Goal: Download file/media

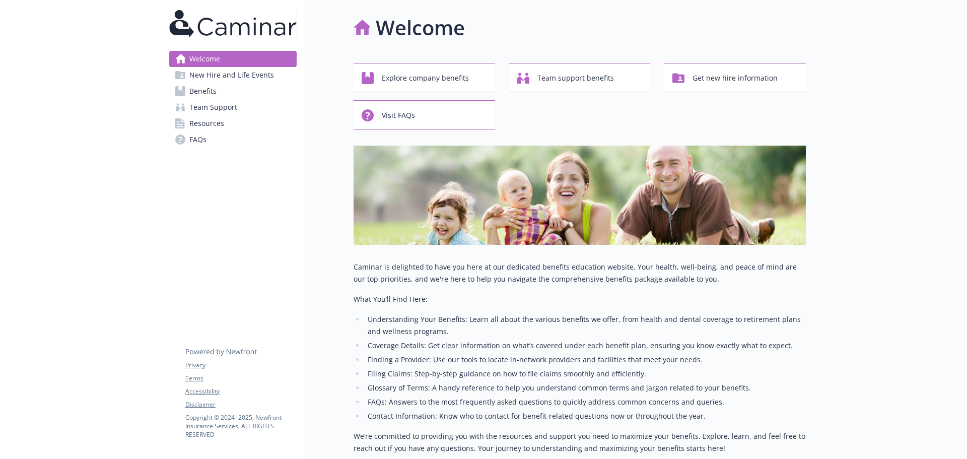
click at [195, 74] on span "New Hire and Life Events" at bounding box center [231, 75] width 85 height 16
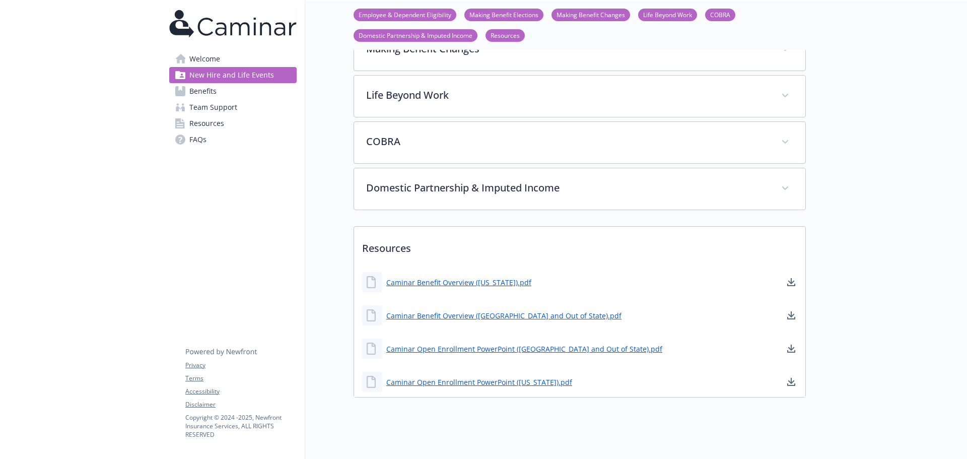
scroll to position [297, 0]
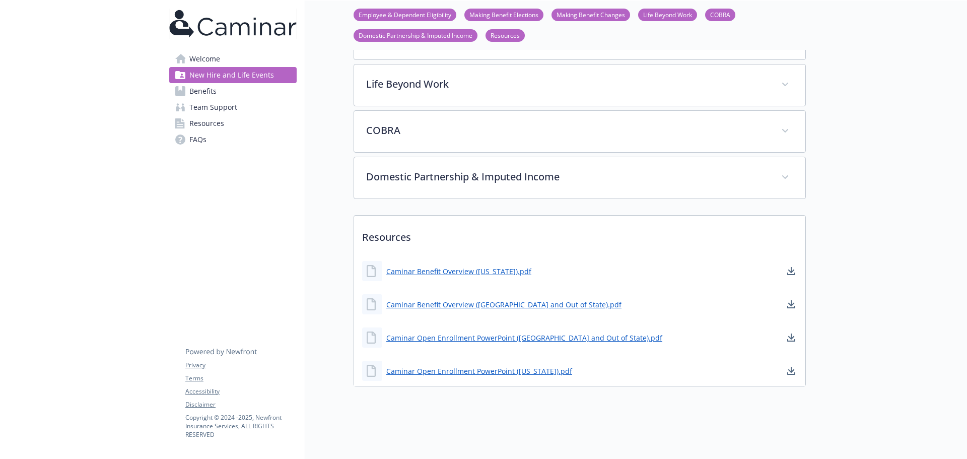
click at [241, 128] on link "Resources" at bounding box center [232, 123] width 127 height 16
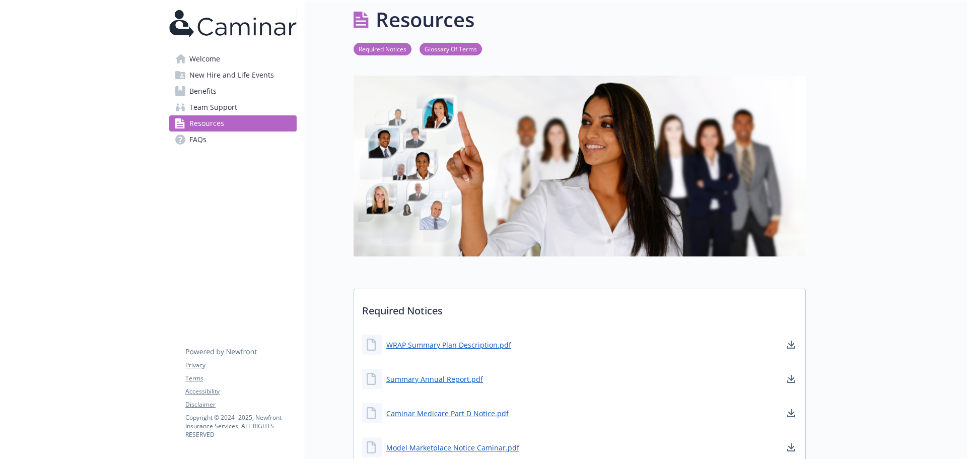
scroll to position [297, 0]
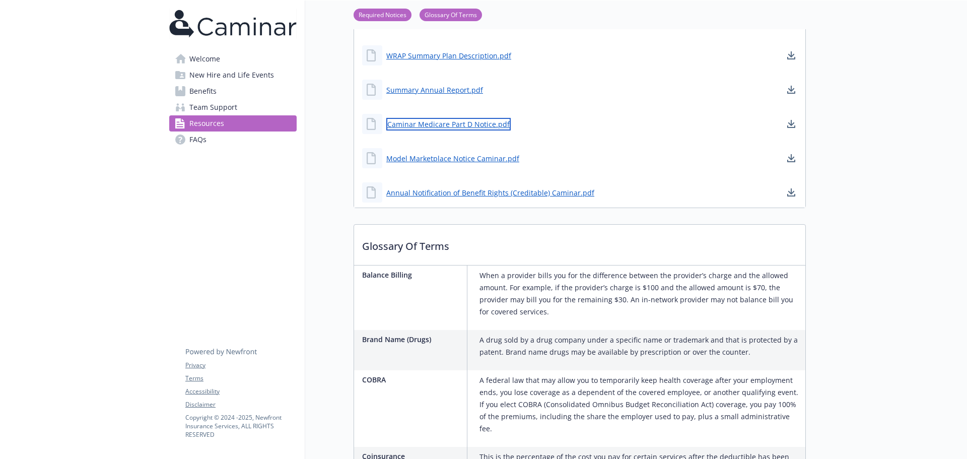
click at [476, 122] on link "Caminar Medicare Part D Notice.pdf" at bounding box center [448, 124] width 124 height 13
